Goal: Task Accomplishment & Management: Complete application form

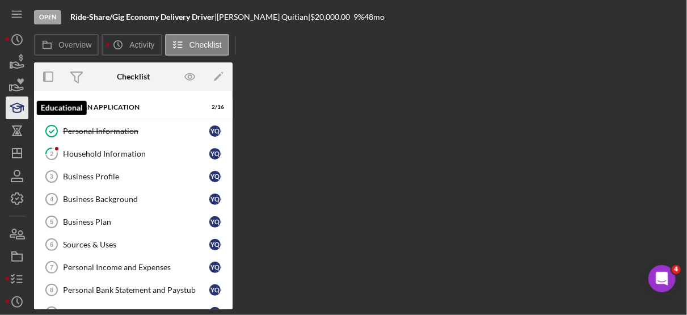
click at [19, 106] on icon "button" at bounding box center [20, 108] width 6 height 4
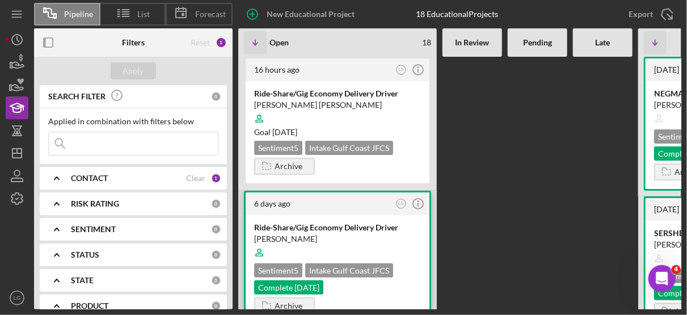
click at [373, 243] on div at bounding box center [337, 253] width 167 height 22
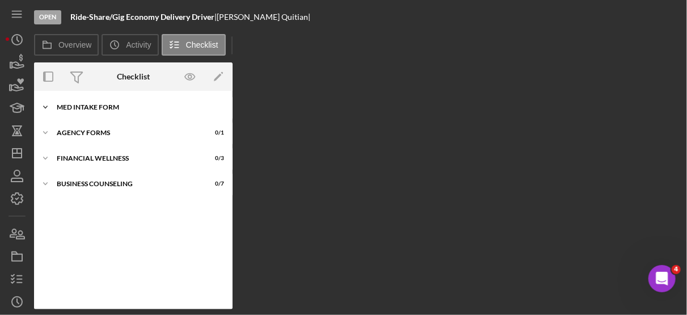
click at [103, 106] on div "MED Intake Form" at bounding box center [138, 107] width 162 height 7
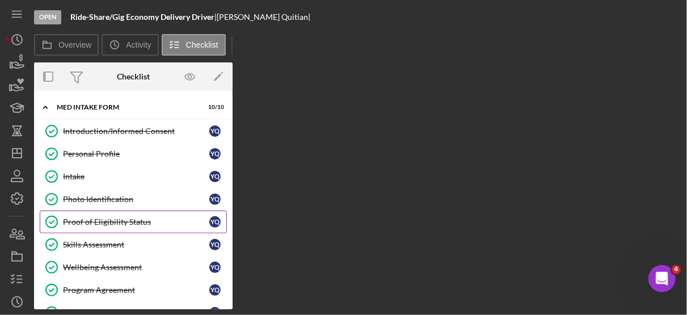
click at [128, 213] on link "Proof of Eligibility Status Proof of Eligibility Status Y Q" at bounding box center [133, 221] width 187 height 23
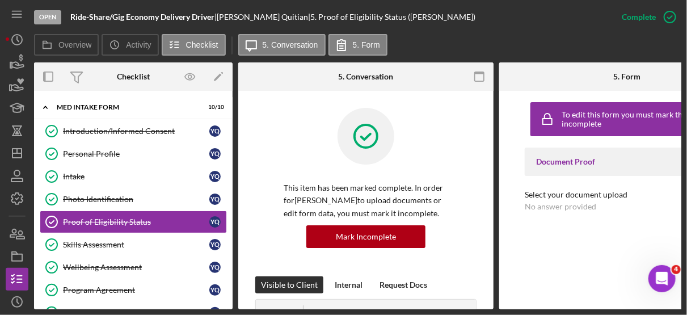
scroll to position [0, 73]
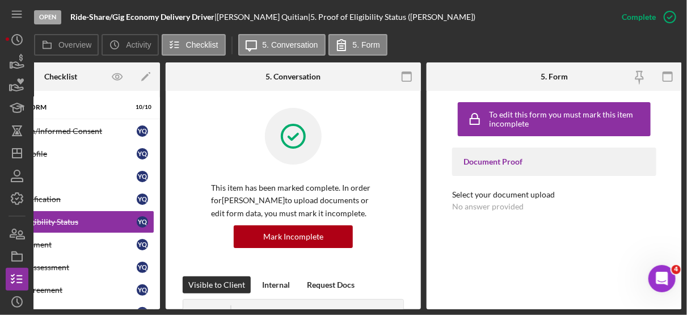
click at [599, 237] on div "To edit this form you must mark this item incomplete Document Proof Select your…" at bounding box center [554, 199] width 204 height 207
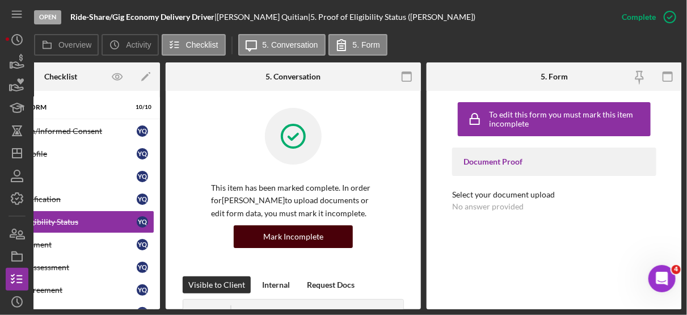
click at [319, 237] on button "Mark Incomplete" at bounding box center [293, 236] width 119 height 23
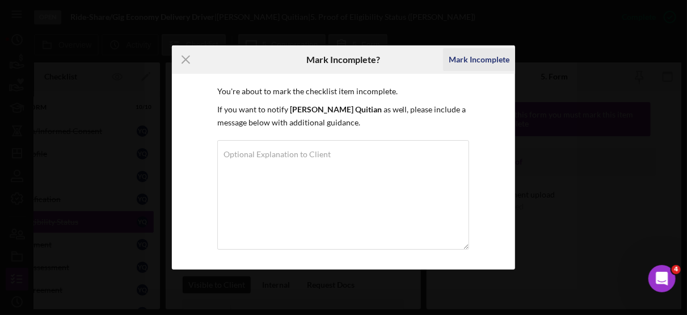
click at [473, 53] on div "Mark Incomplete" at bounding box center [479, 59] width 61 height 23
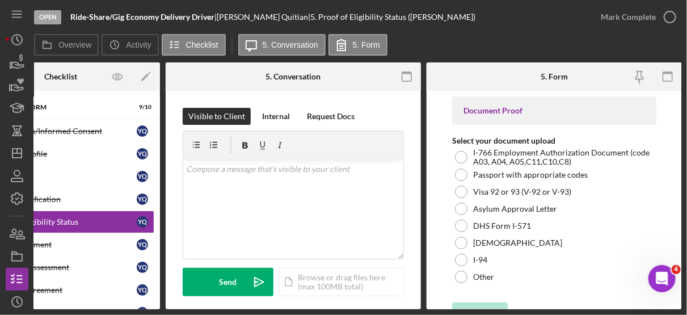
click at [675, 140] on form "Document Proof Select your document upload I-766 Employment Authorization Docum…" at bounding box center [554, 200] width 255 height 218
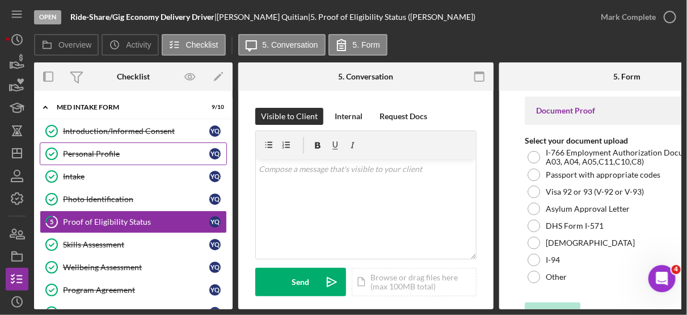
click at [105, 153] on div "Personal Profile" at bounding box center [136, 153] width 146 height 9
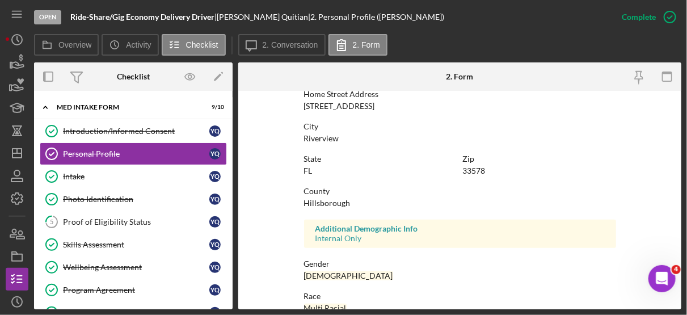
scroll to position [181, 0]
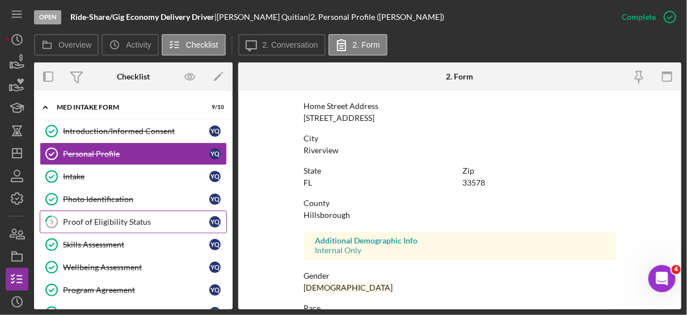
click at [110, 220] on div "Proof of Eligibility Status" at bounding box center [136, 221] width 146 height 9
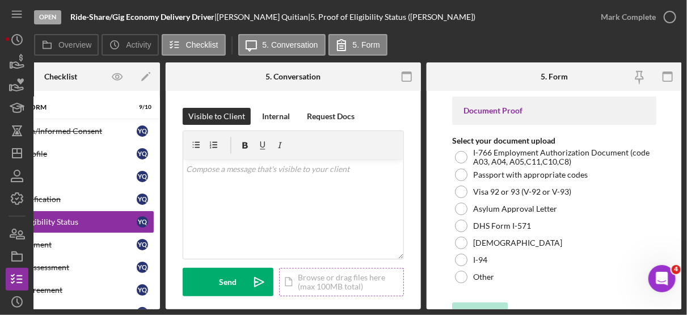
scroll to position [20, 0]
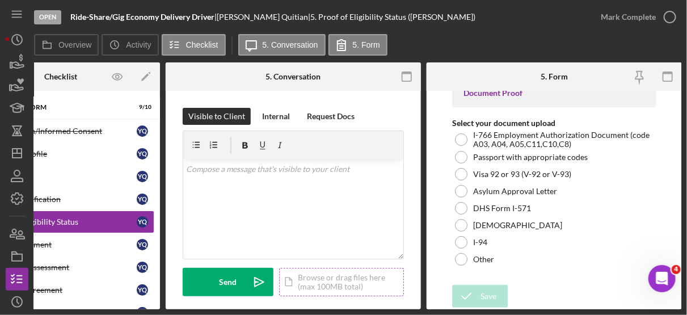
click at [363, 286] on div "Icon/Document Browse or drag files here (max 100MB total) Tap to choose files o…" at bounding box center [341, 282] width 125 height 28
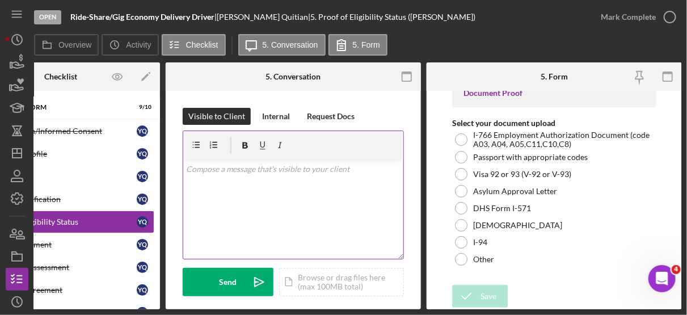
scroll to position [0, 0]
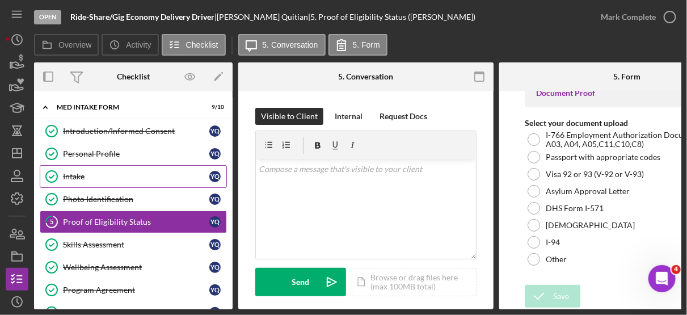
click at [75, 174] on div "Intake" at bounding box center [136, 176] width 146 height 9
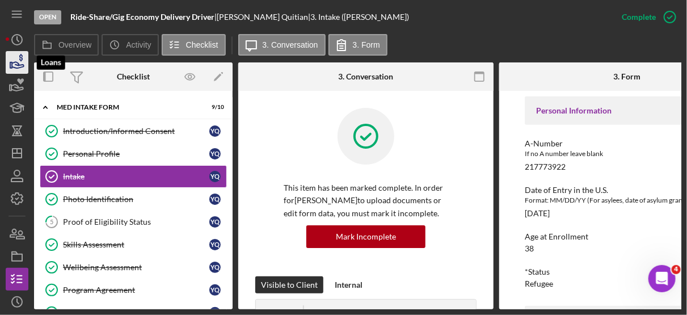
click at [16, 65] on icon "button" at bounding box center [18, 65] width 12 height 6
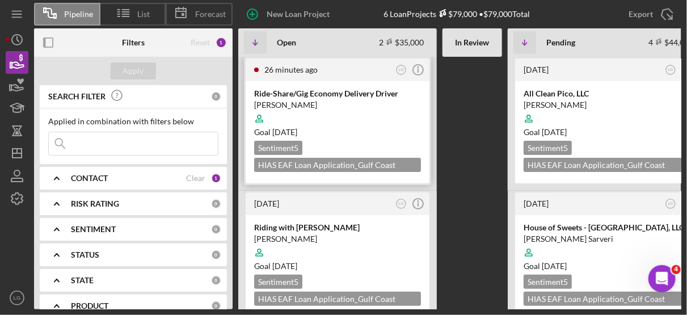
click at [396, 130] on div "Goal [DATE]" at bounding box center [337, 131] width 167 height 11
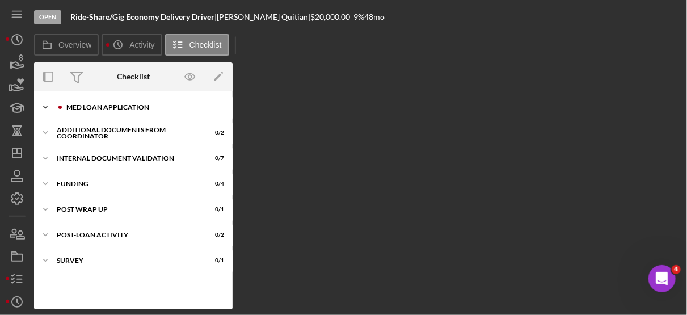
click at [116, 107] on div "MED Loan Application" at bounding box center [142, 107] width 152 height 7
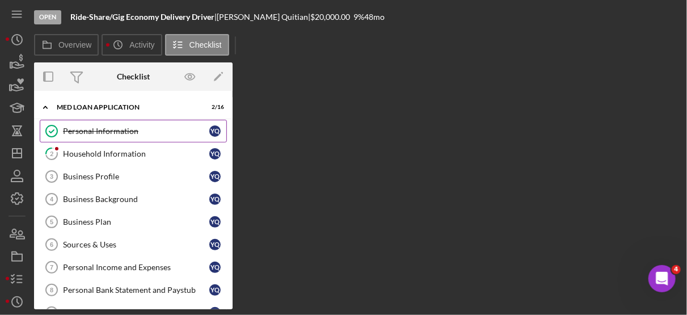
click at [94, 134] on div "Personal Information" at bounding box center [136, 130] width 146 height 9
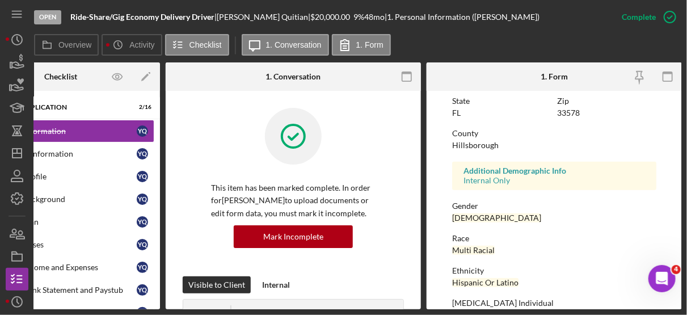
scroll to position [314, 0]
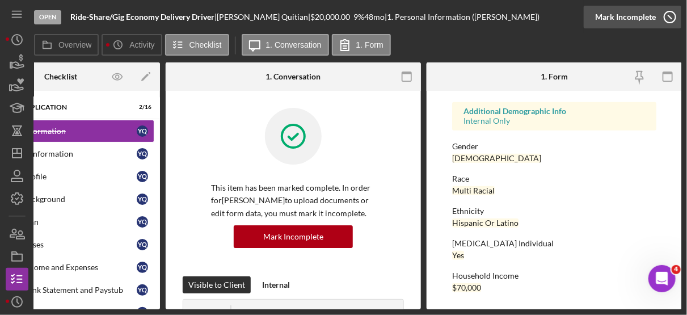
click at [666, 13] on icon "button" at bounding box center [670, 17] width 28 height 28
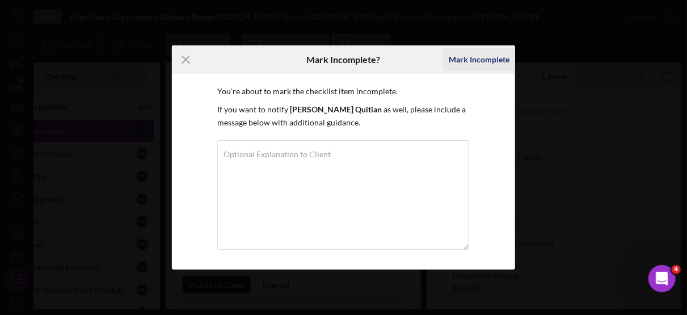
click at [501, 57] on div "Mark Incomplete" at bounding box center [479, 59] width 61 height 23
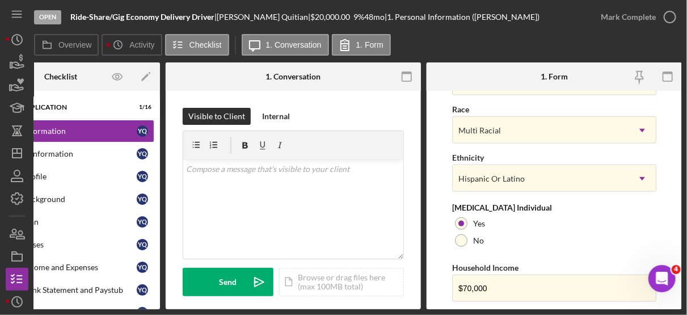
scroll to position [538, 0]
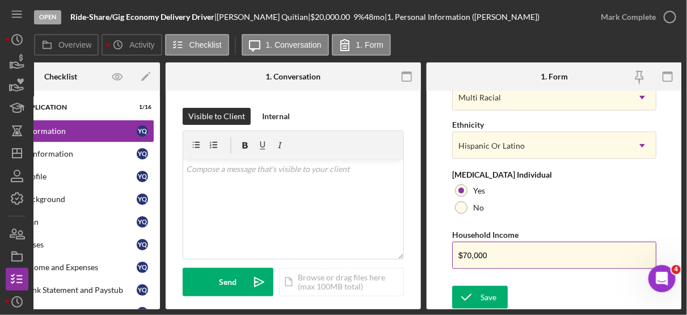
click at [495, 254] on input "$70,000" at bounding box center [554, 255] width 204 height 27
type input "$7"
type input "$80,000"
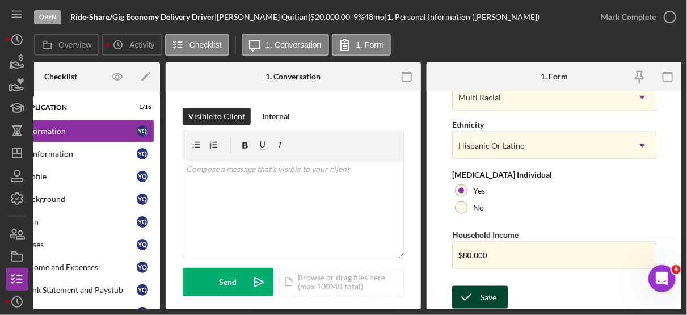
click at [494, 289] on div "Save" at bounding box center [488, 297] width 16 height 23
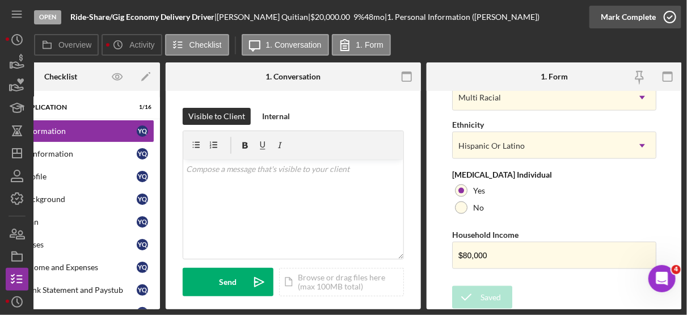
click at [673, 13] on icon "button" at bounding box center [670, 17] width 28 height 28
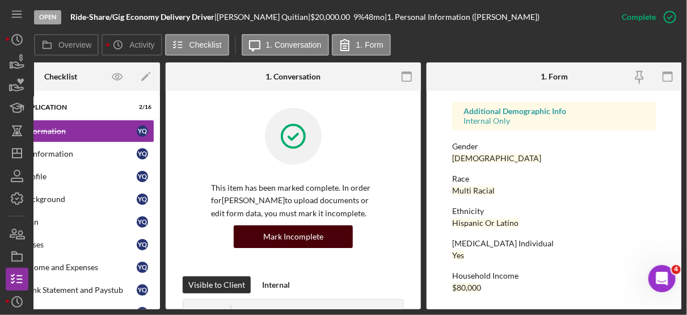
scroll to position [0, 0]
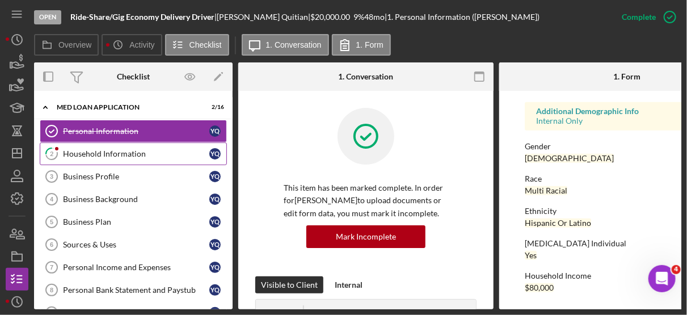
click at [100, 150] on div "Household Information" at bounding box center [136, 153] width 146 height 9
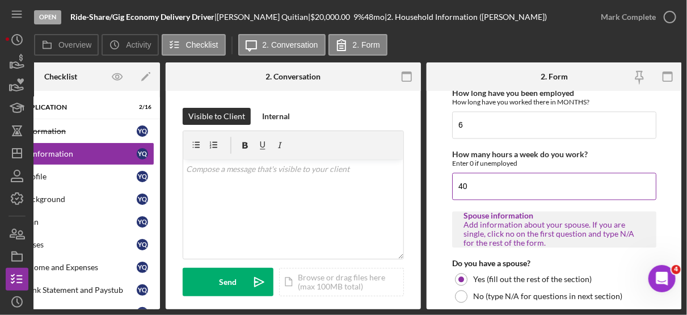
scroll to position [871, 0]
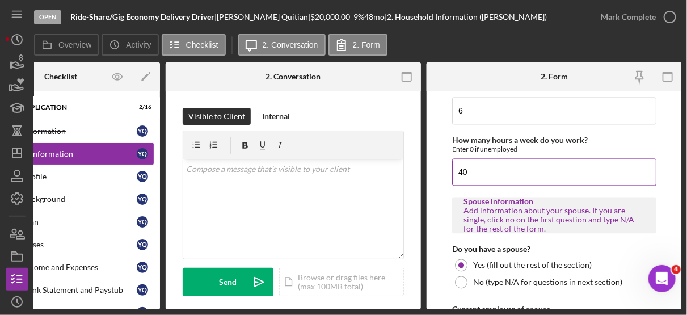
click at [470, 167] on input "40" at bounding box center [554, 171] width 204 height 27
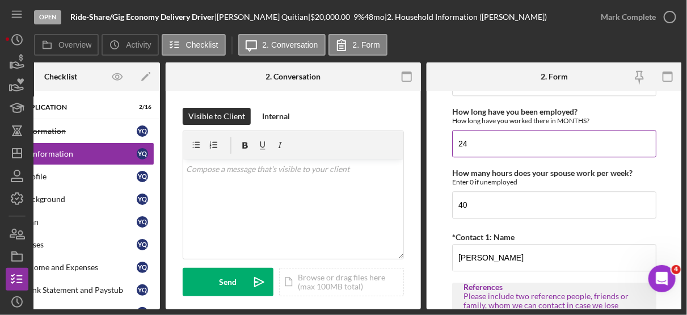
scroll to position [1120, 0]
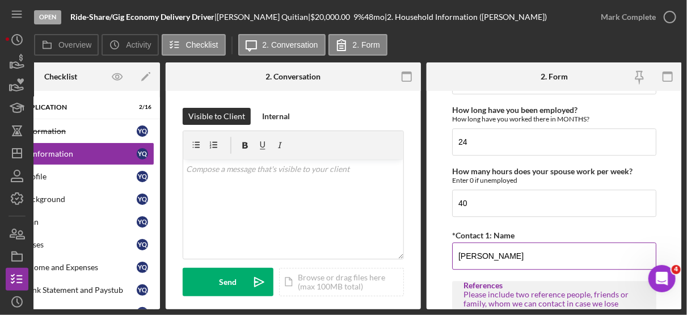
type input "48"
click at [515, 252] on input "[PERSON_NAME]" at bounding box center [554, 255] width 204 height 27
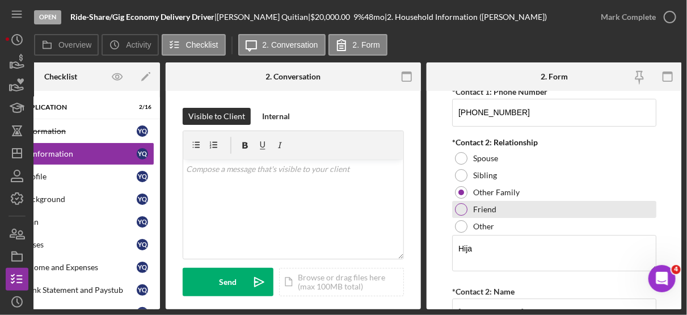
scroll to position [1472, 0]
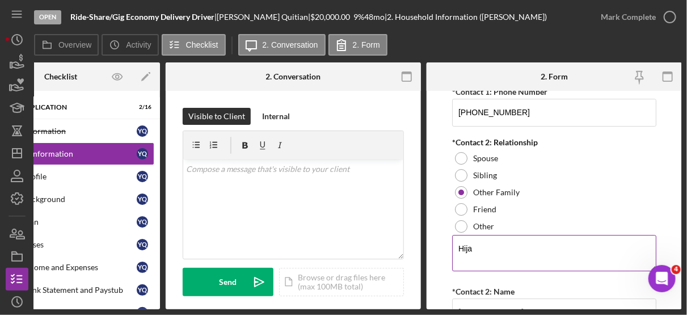
type input "[PERSON_NAME]"
click at [489, 239] on textarea "Hija" at bounding box center [554, 253] width 204 height 36
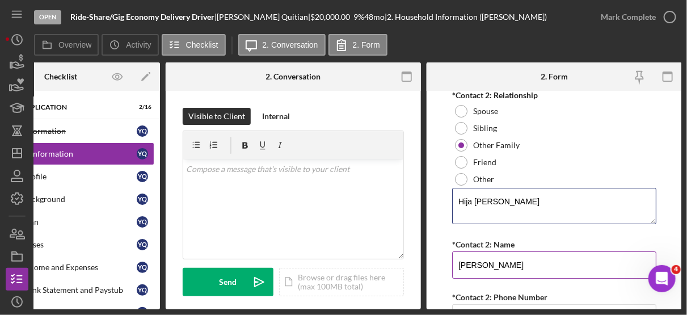
scroll to position [1520, 0]
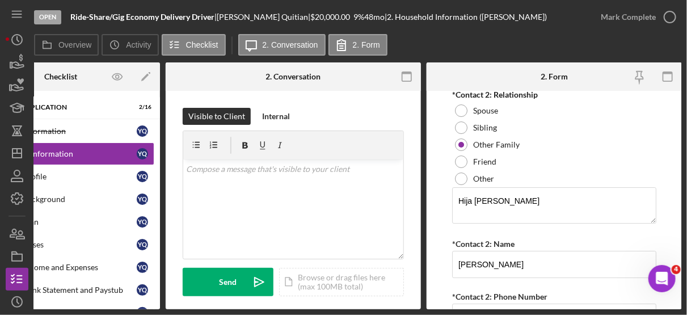
click at [446, 223] on form "Borrower Information *Country of origin [GEOGRAPHIC_DATA] *Date of Arrival When…" at bounding box center [554, 200] width 255 height 218
click at [496, 193] on textarea "Hija [PERSON_NAME]" at bounding box center [554, 205] width 204 height 36
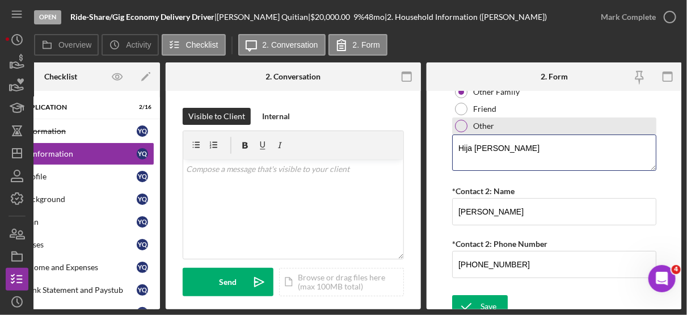
scroll to position [1577, 0]
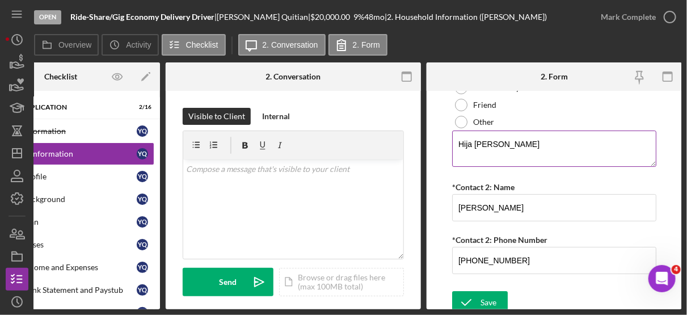
click at [526, 133] on textarea "Hija [PERSON_NAME]" at bounding box center [554, 148] width 204 height 36
type textarea "H"
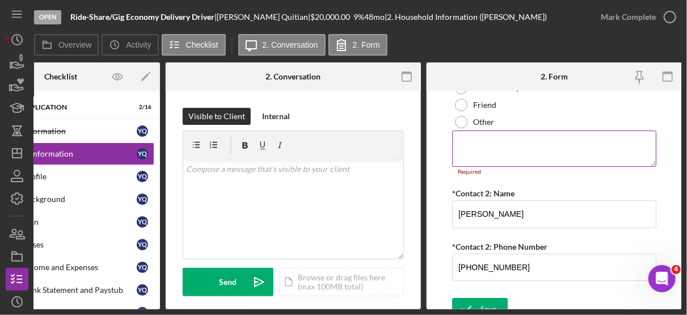
click at [526, 133] on textarea at bounding box center [554, 148] width 204 height 36
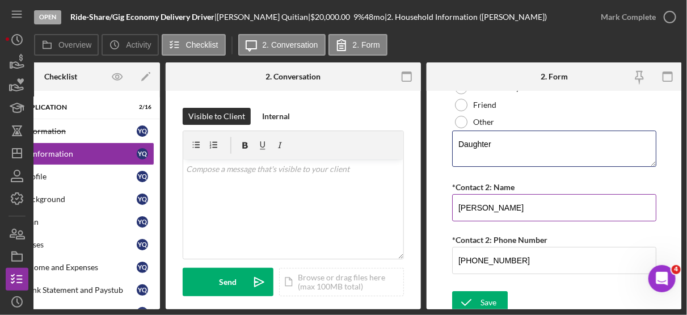
type textarea "Daughter"
click at [514, 204] on input "[PERSON_NAME]" at bounding box center [554, 207] width 204 height 27
click at [494, 200] on input "[PERSON_NAME]" at bounding box center [554, 207] width 204 height 27
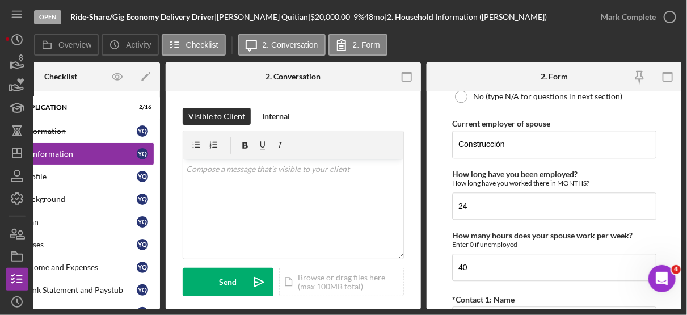
scroll to position [1058, 0]
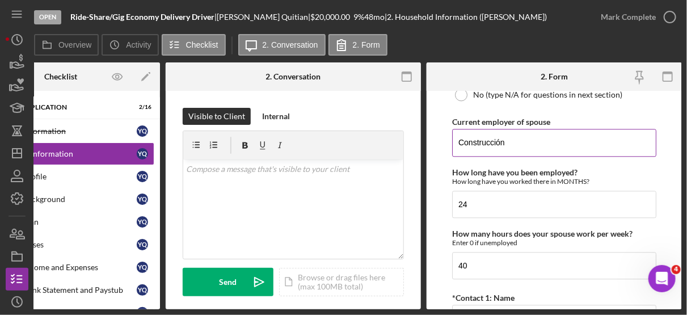
type input "[PERSON_NAME]"
click at [566, 134] on input "Coastal Construcción" at bounding box center [554, 142] width 204 height 27
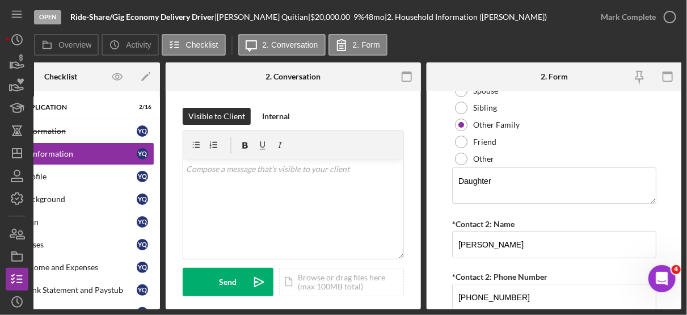
scroll to position [1577, 0]
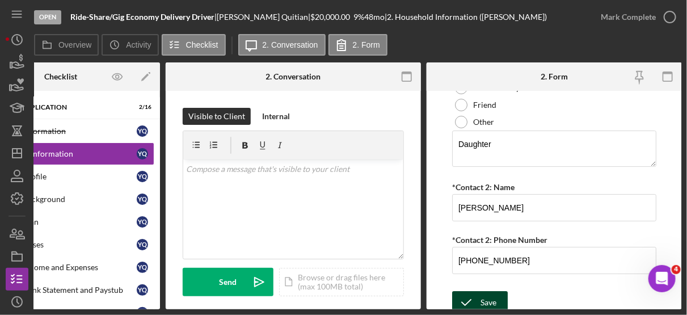
type input "Coastal Construcción"
click at [484, 292] on div "Save" at bounding box center [488, 302] width 16 height 23
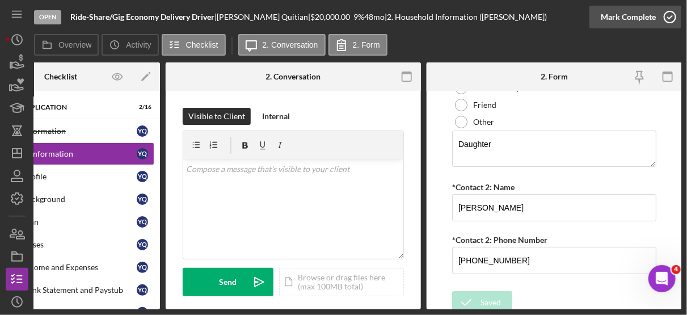
click at [669, 16] on icon "button" at bounding box center [670, 17] width 28 height 28
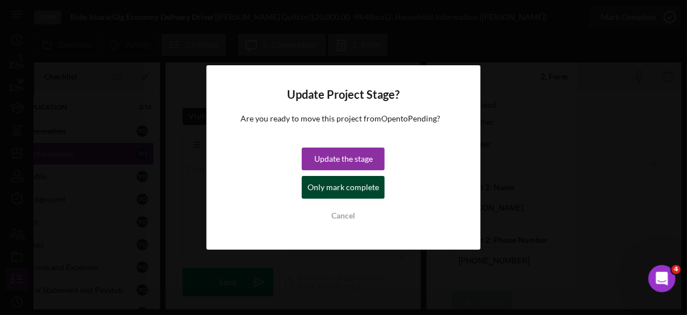
click at [358, 183] on div "Only mark complete" at bounding box center [342, 187] width 71 height 23
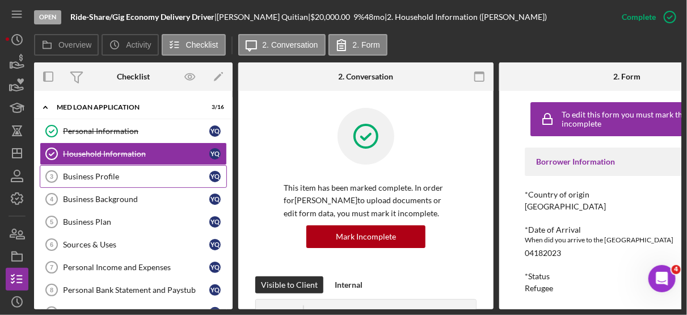
click at [87, 172] on div "Business Profile" at bounding box center [136, 176] width 146 height 9
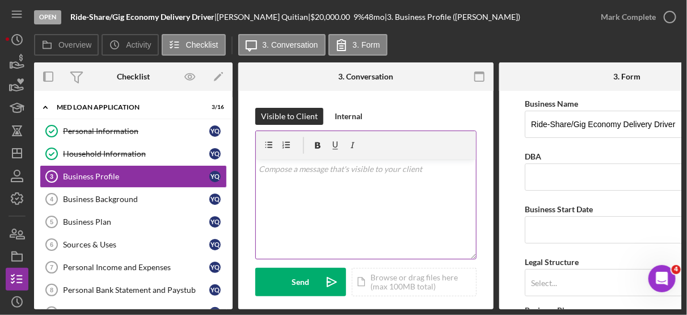
scroll to position [0, 73]
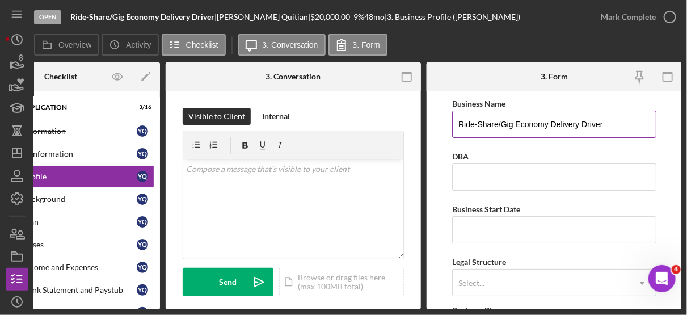
click at [614, 129] on input "Ride-Share/Gig Economy Delivery Driver" at bounding box center [554, 124] width 204 height 27
type input "R"
type input "Surth Cargo, LLC"
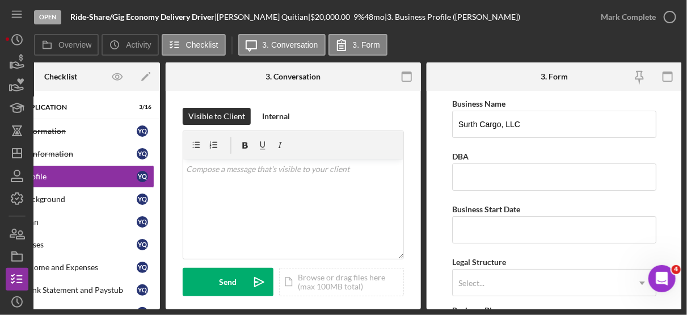
click at [547, 258] on div "Legal Structure Select... Icon/Dropdown Arrow" at bounding box center [554, 275] width 204 height 41
click at [484, 228] on input "Business Start Date" at bounding box center [554, 229] width 204 height 27
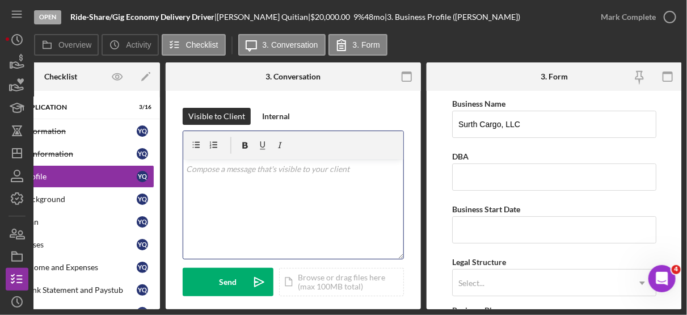
click at [382, 220] on div "v Color teal Color pink Remove color Add row above Add row below Add column bef…" at bounding box center [293, 208] width 220 height 99
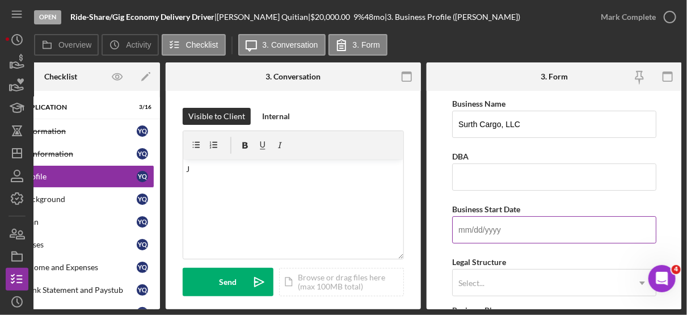
click at [492, 231] on input "Business Start Date" at bounding box center [554, 229] width 204 height 27
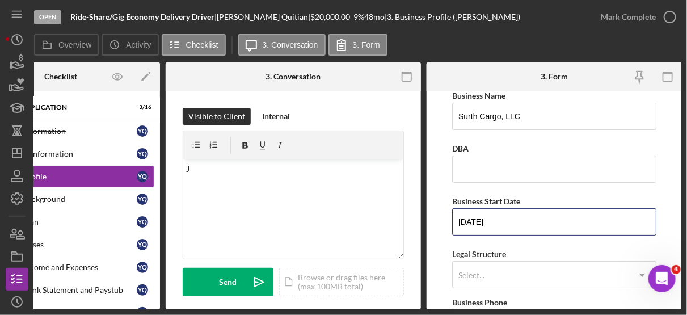
scroll to position [0, 0]
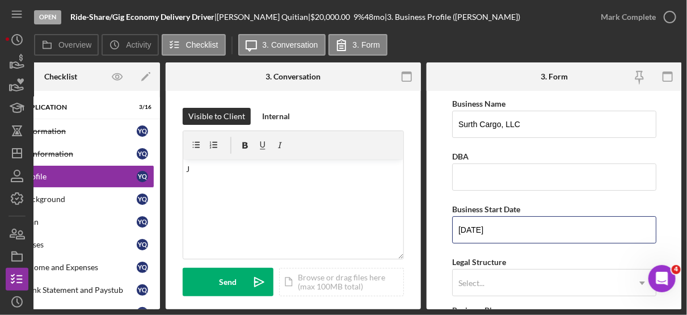
type input "[DATE]"
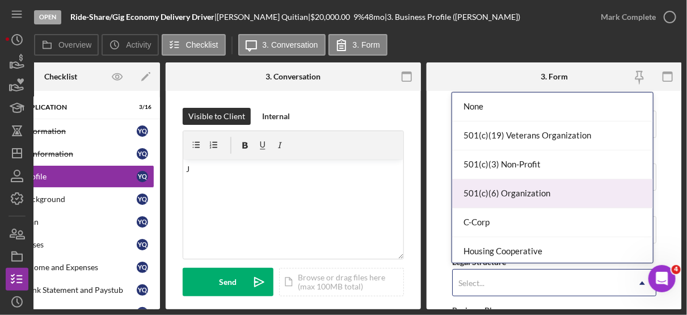
click at [569, 184] on div "501(c)(6) Organization" at bounding box center [552, 193] width 200 height 29
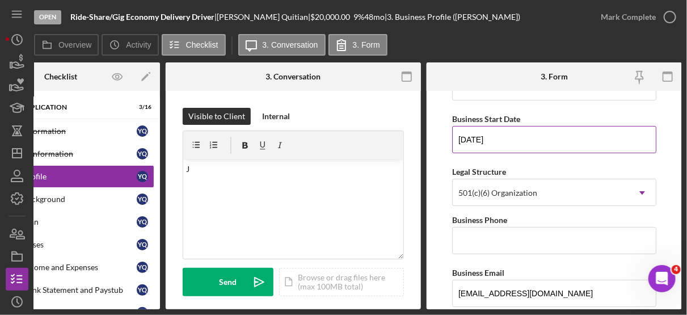
scroll to position [95, 0]
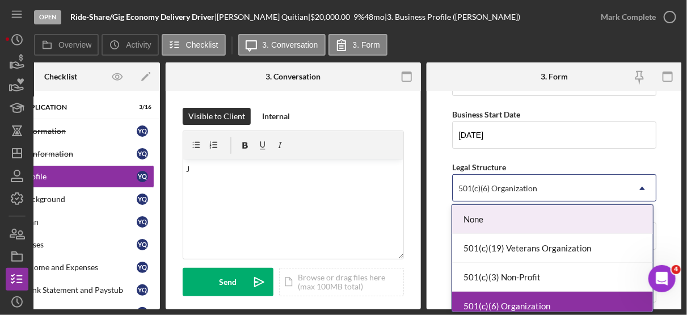
click at [638, 185] on icon "Icon/Dropdown Arrow" at bounding box center [641, 188] width 27 height 27
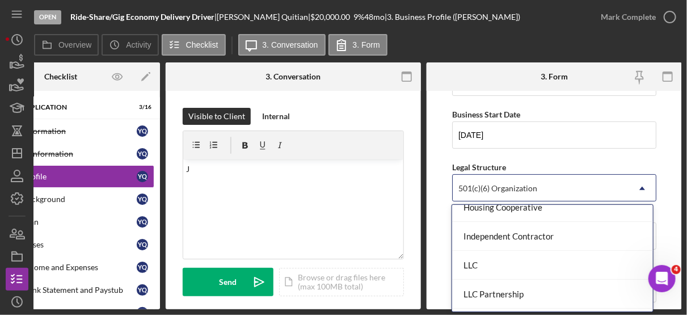
scroll to position [161, 0]
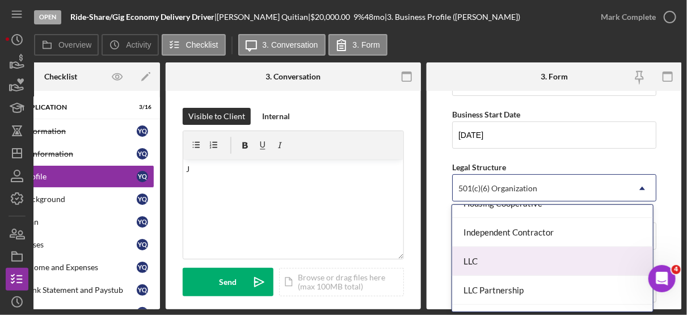
click at [477, 263] on div "LLC" at bounding box center [552, 261] width 200 height 29
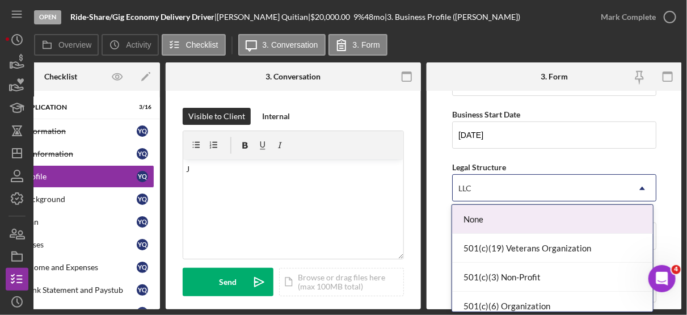
click at [640, 188] on icon "Icon/Dropdown Arrow" at bounding box center [641, 188] width 27 height 27
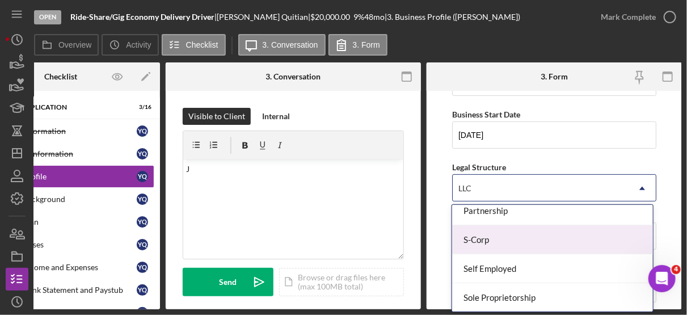
scroll to position [324, 0]
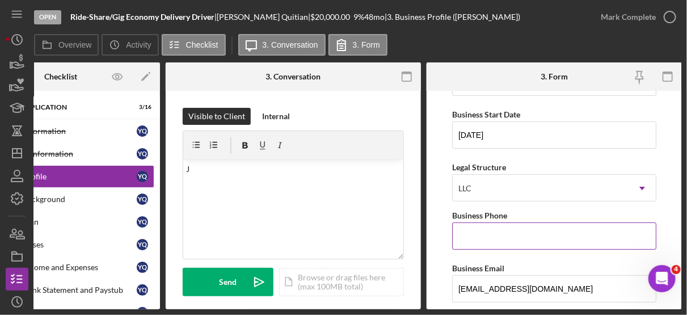
click at [490, 235] on input "Business Phone" at bounding box center [554, 235] width 204 height 27
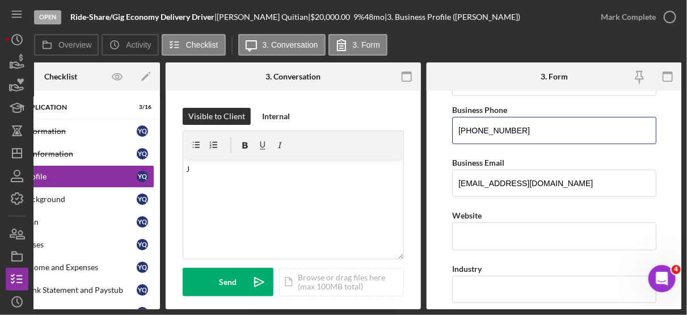
scroll to position [201, 0]
type input "[PHONE_NUMBER]"
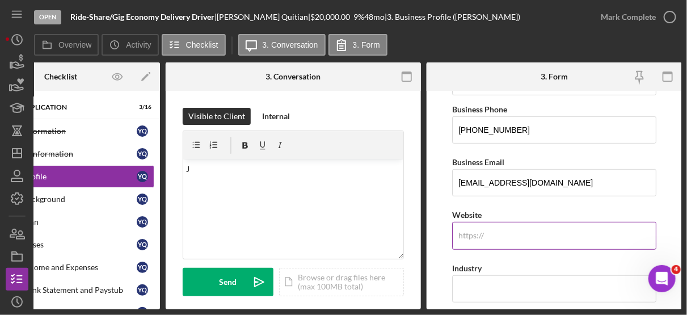
click at [490, 233] on input "Website" at bounding box center [554, 235] width 204 height 27
type input "n/a"
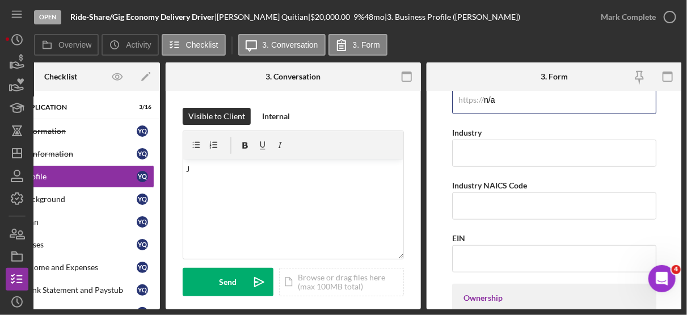
scroll to position [336, 0]
click at [471, 152] on input "Industry" at bounding box center [554, 153] width 204 height 27
type input "Ride-Share Gig Economy"
click at [481, 197] on input "Industry NAICS Code" at bounding box center [554, 205] width 204 height 27
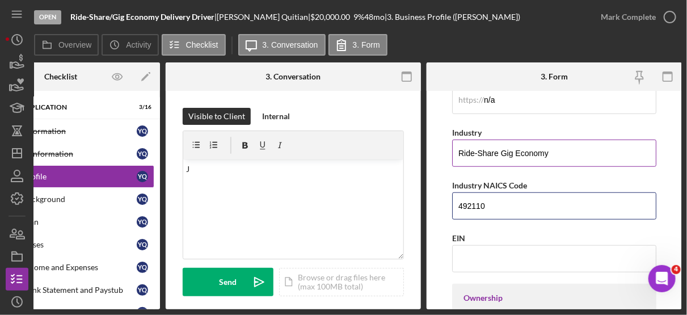
type input "492110"
click at [631, 157] on input "Ride-Share Gig Economy" at bounding box center [554, 153] width 204 height 27
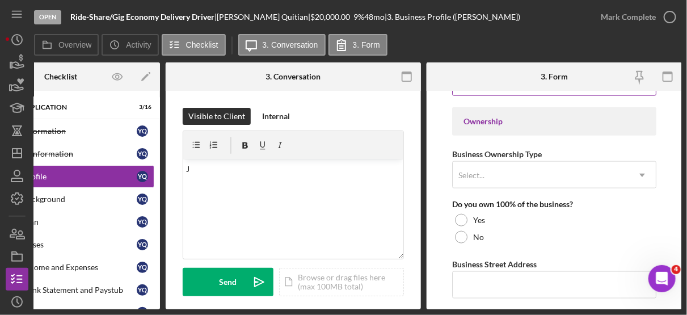
scroll to position [516, 0]
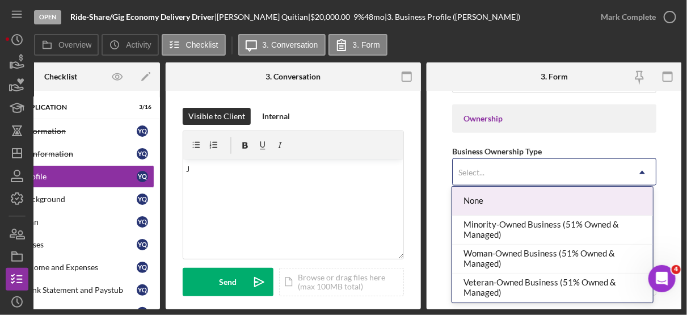
click at [635, 168] on icon "Icon/Dropdown Arrow" at bounding box center [641, 172] width 27 height 27
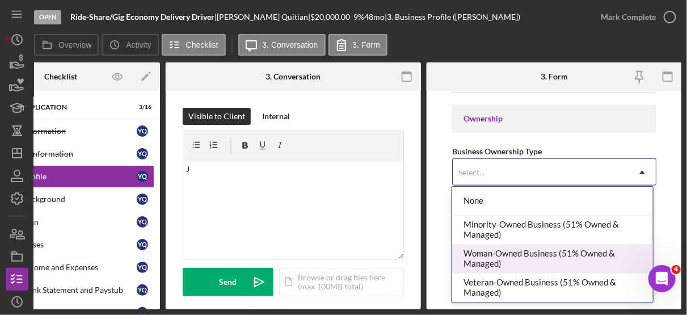
click at [526, 260] on div "Woman-Owned Business (51% Owned & Managed)" at bounding box center [552, 258] width 200 height 29
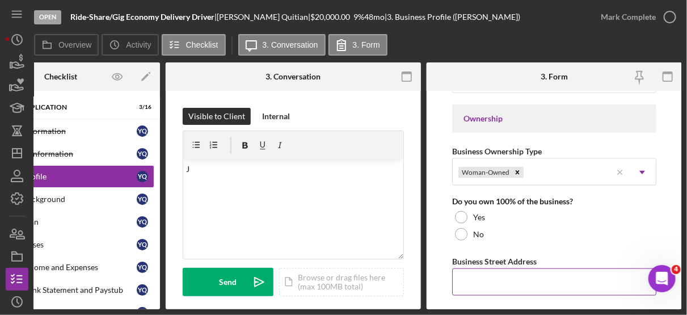
click at [477, 277] on input "Business Street Address" at bounding box center [554, 281] width 204 height 27
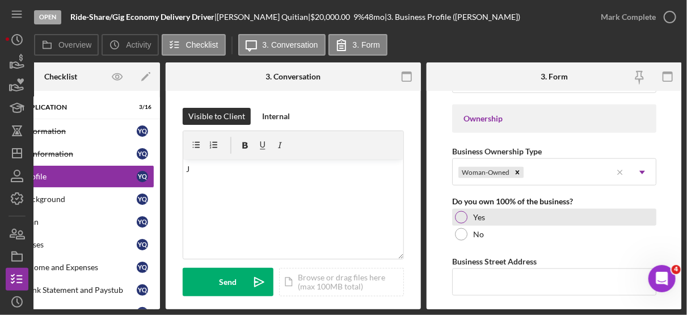
click at [462, 214] on div at bounding box center [461, 217] width 12 height 12
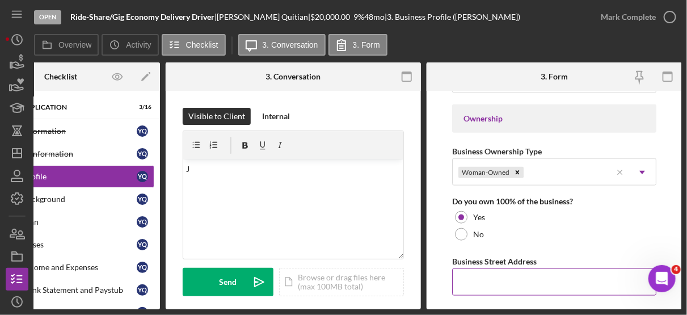
click at [487, 273] on input "Business Street Address" at bounding box center [554, 281] width 204 height 27
type input "[STREET_ADDRESS]"
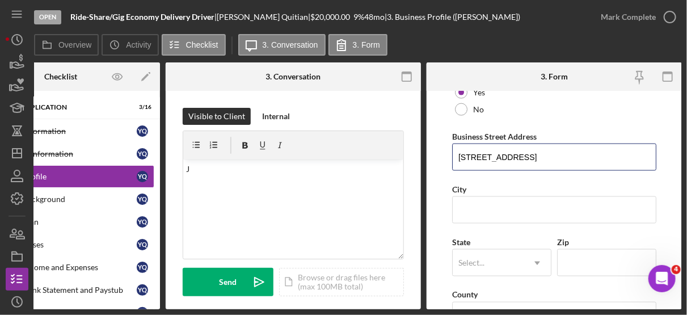
scroll to position [642, 0]
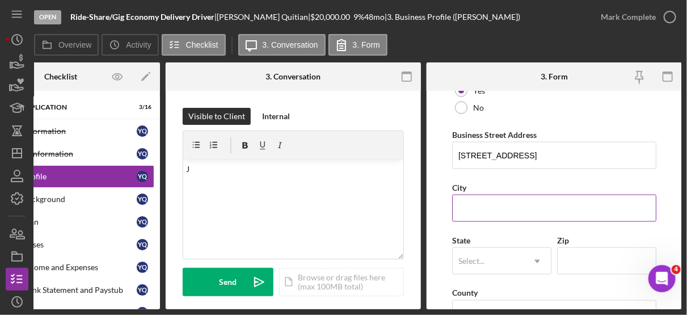
click at [482, 206] on input "City" at bounding box center [554, 208] width 204 height 27
type input "T"
type input "Riverview"
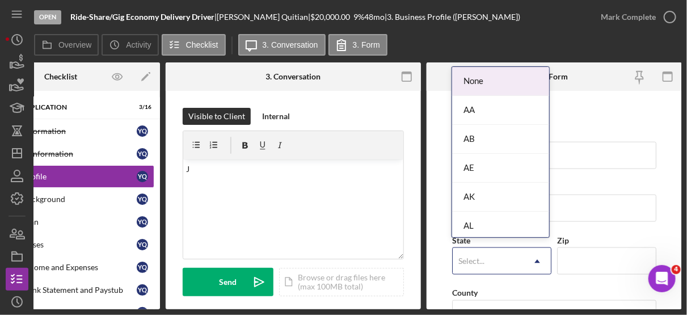
click at [538, 257] on icon "Icon/Dropdown Arrow" at bounding box center [536, 261] width 27 height 27
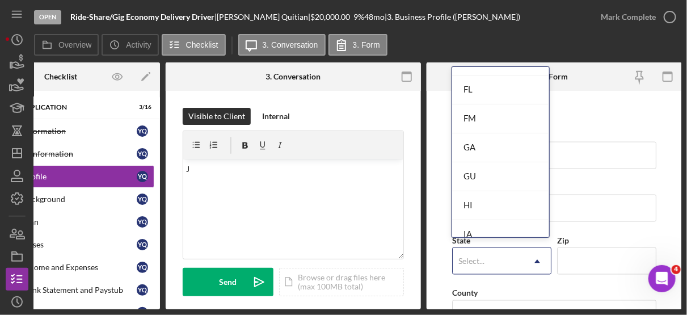
scroll to position [453, 0]
click at [478, 94] on div "FL" at bounding box center [500, 91] width 97 height 29
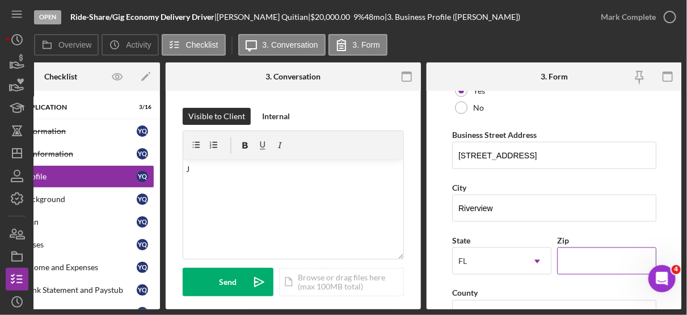
click at [603, 254] on input "Zip" at bounding box center [606, 260] width 99 height 27
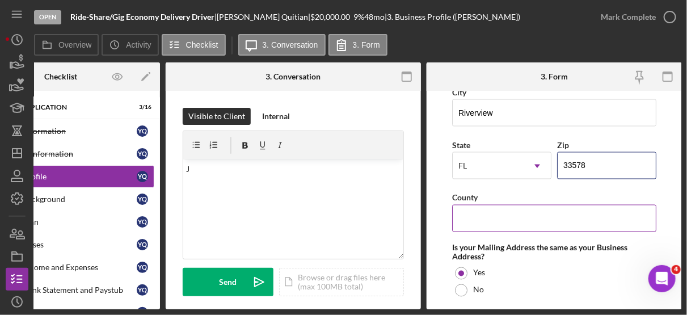
scroll to position [742, 0]
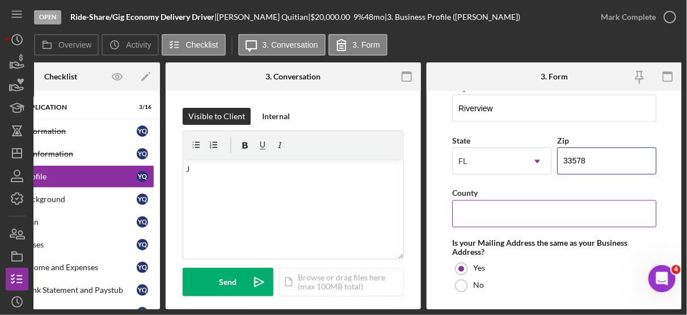
type input "33578"
click at [493, 210] on input "County" at bounding box center [554, 213] width 204 height 27
type input "Hillsborough"
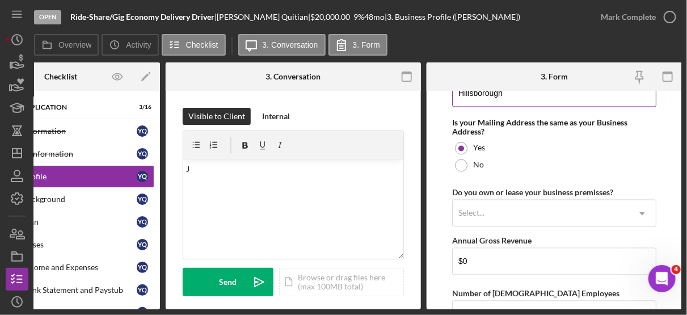
scroll to position [865, 0]
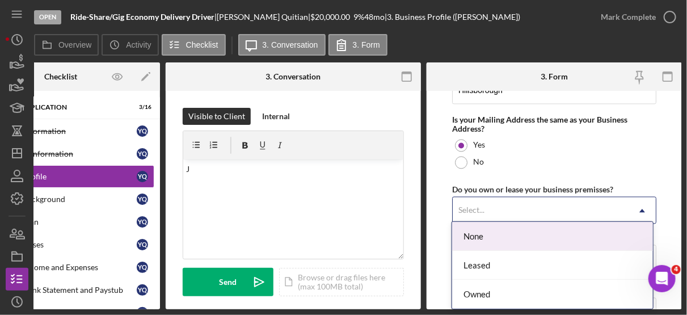
click at [638, 202] on icon "Icon/Dropdown Arrow" at bounding box center [641, 210] width 27 height 27
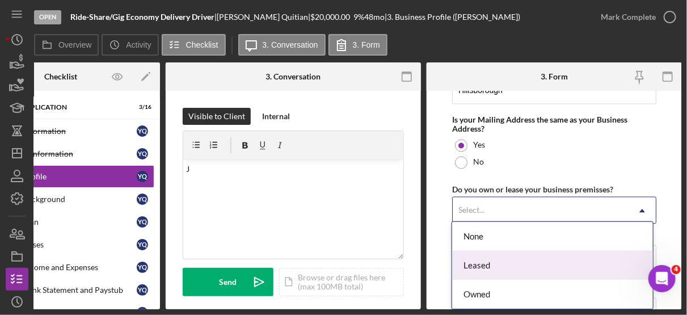
click at [491, 268] on div "Leased" at bounding box center [552, 265] width 200 height 29
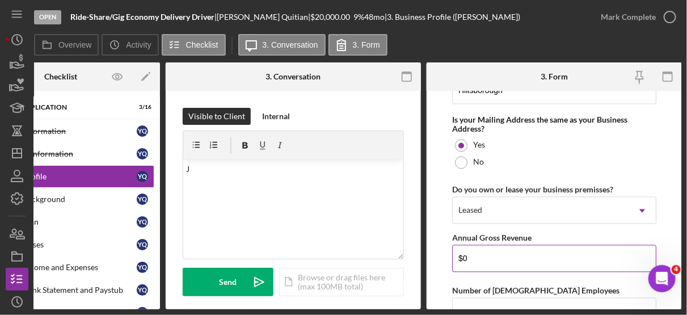
click at [498, 254] on input "$0" at bounding box center [554, 257] width 204 height 27
type input "$"
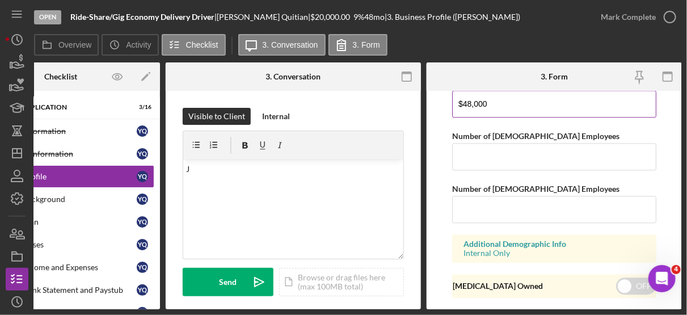
scroll to position [1023, 0]
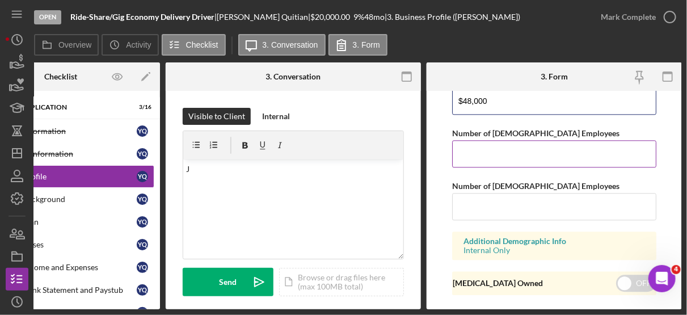
type input "$48,000"
click at [496, 142] on input "Number of [DEMOGRAPHIC_DATA] Employees" at bounding box center [554, 153] width 204 height 27
type input "1"
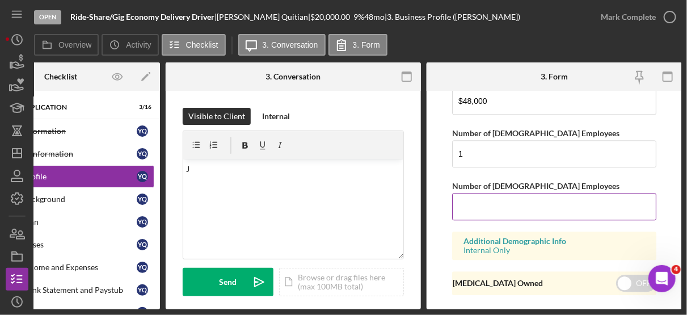
click at [465, 199] on input "Number of [DEMOGRAPHIC_DATA] Employees" at bounding box center [554, 206] width 204 height 27
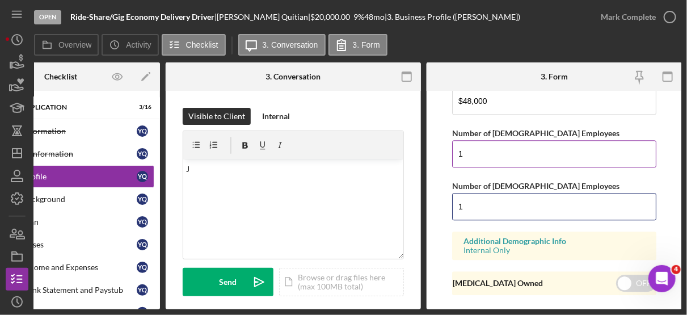
type input "1"
click at [485, 144] on input "1" at bounding box center [554, 153] width 204 height 27
type input "2"
click at [496, 200] on input "1" at bounding box center [554, 206] width 204 height 27
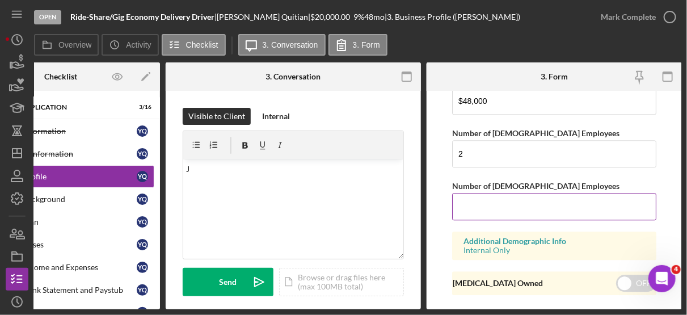
type input "0"
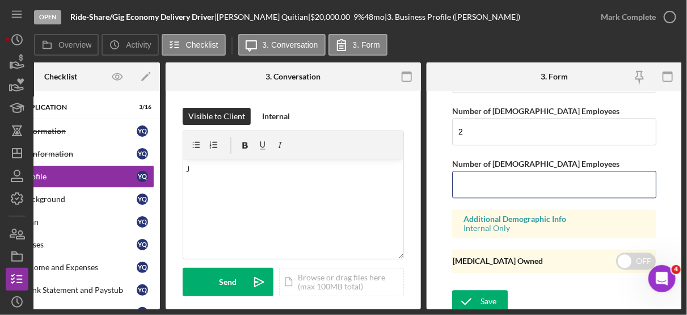
type input "1"
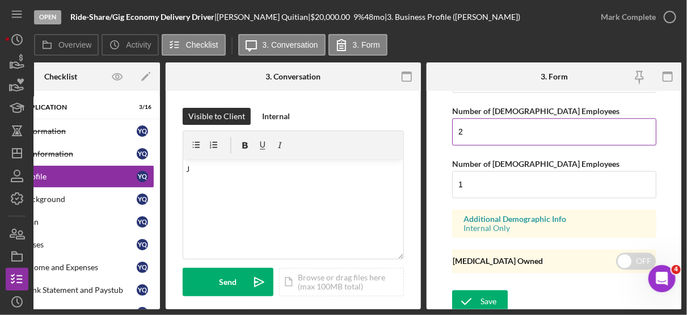
click at [483, 132] on input "2" at bounding box center [554, 131] width 204 height 27
type input "1"
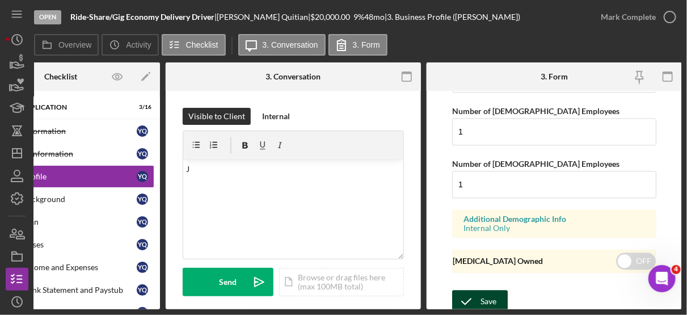
click at [500, 290] on button "Save" at bounding box center [480, 301] width 56 height 23
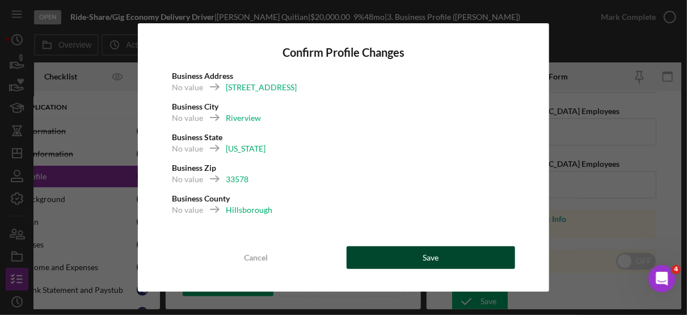
click at [472, 252] on button "Save" at bounding box center [431, 257] width 169 height 23
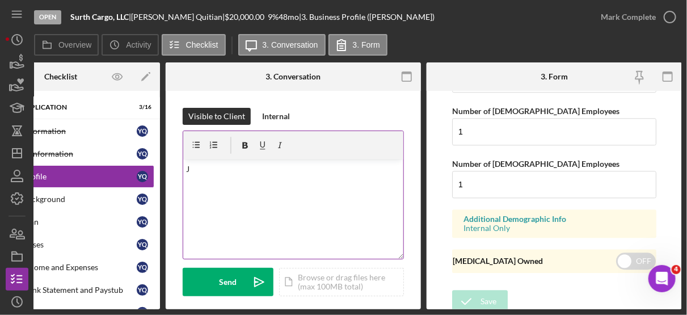
scroll to position [0, 0]
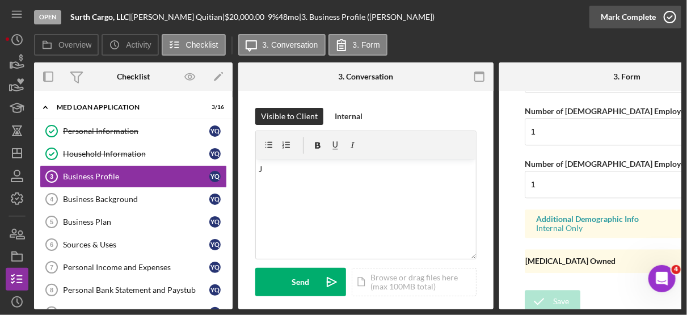
click at [671, 13] on icon "button" at bounding box center [670, 17] width 28 height 28
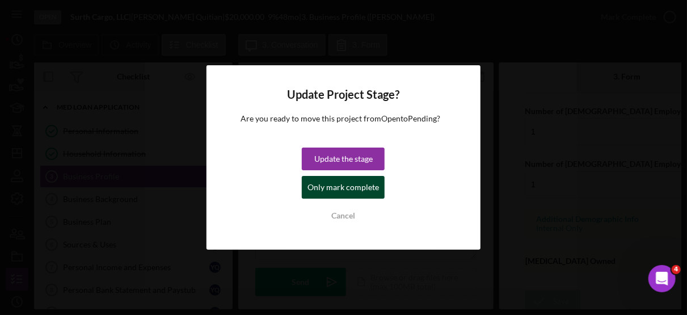
click at [369, 184] on div "Only mark complete" at bounding box center [342, 187] width 71 height 23
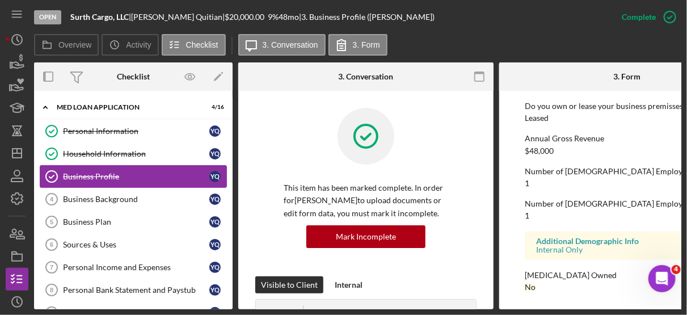
scroll to position [649, 0]
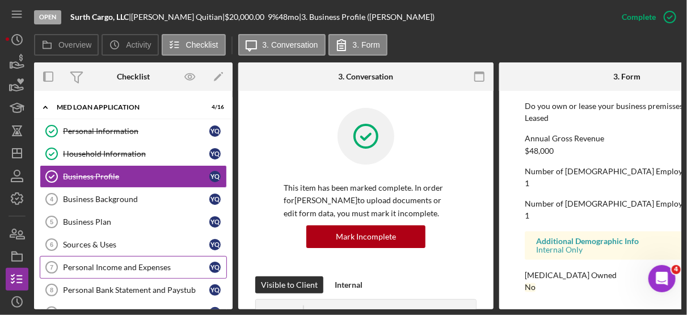
click at [146, 264] on div "Personal Income and Expenses" at bounding box center [136, 267] width 146 height 9
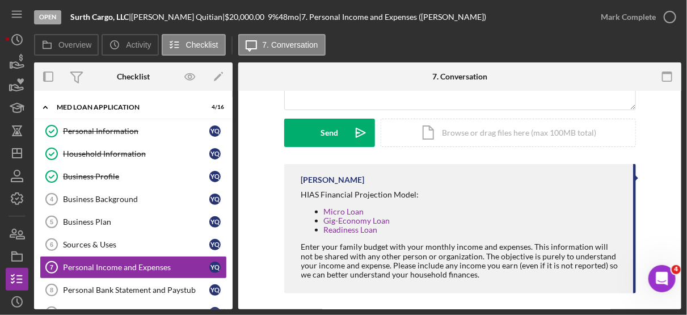
scroll to position [155, 0]
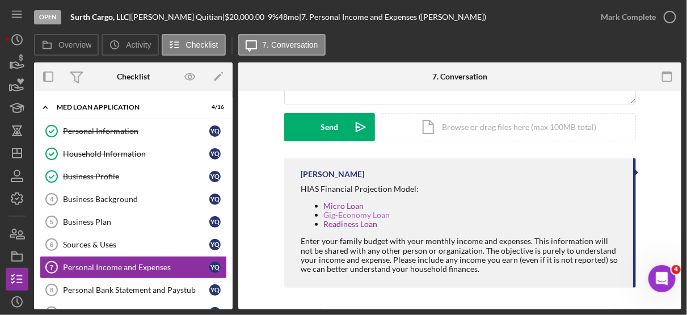
click at [365, 214] on link "Gig-Economy Loan" at bounding box center [357, 215] width 66 height 10
